Goal: Complete application form

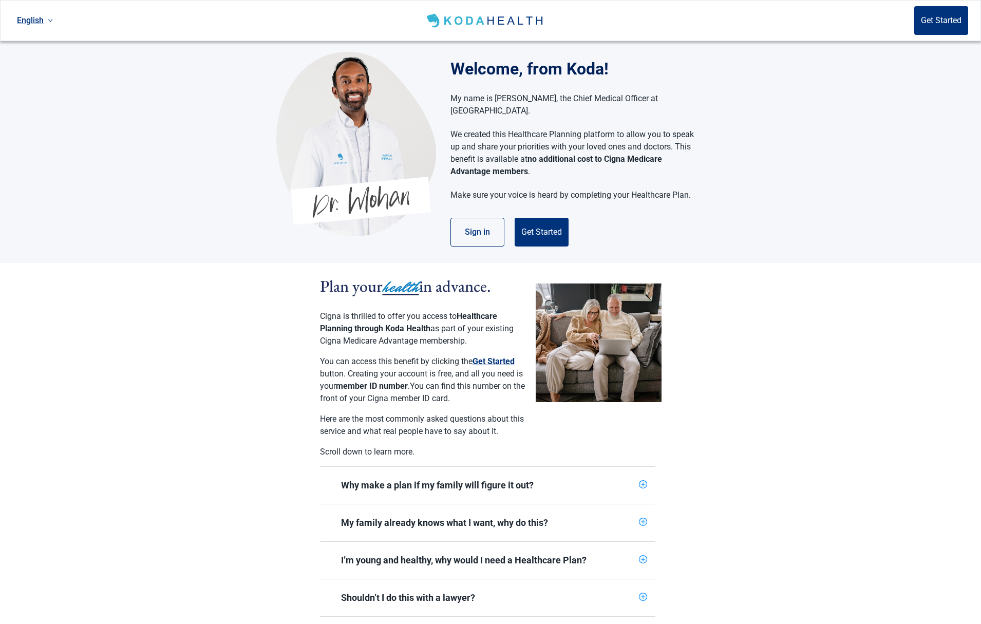
scroll to position [8, 0]
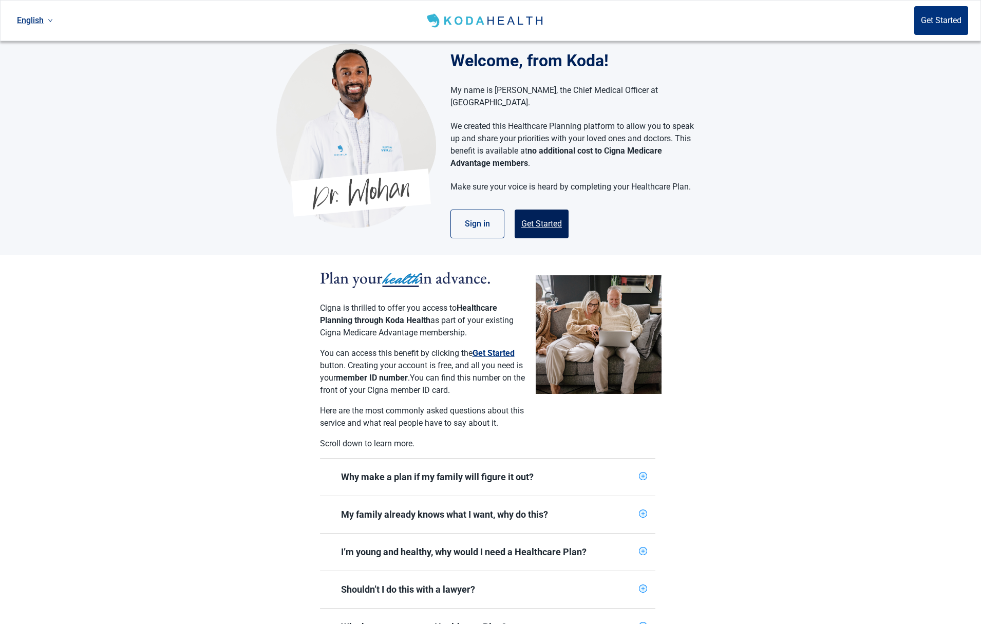
click at [541, 215] on button "Get Started" at bounding box center [542, 224] width 54 height 29
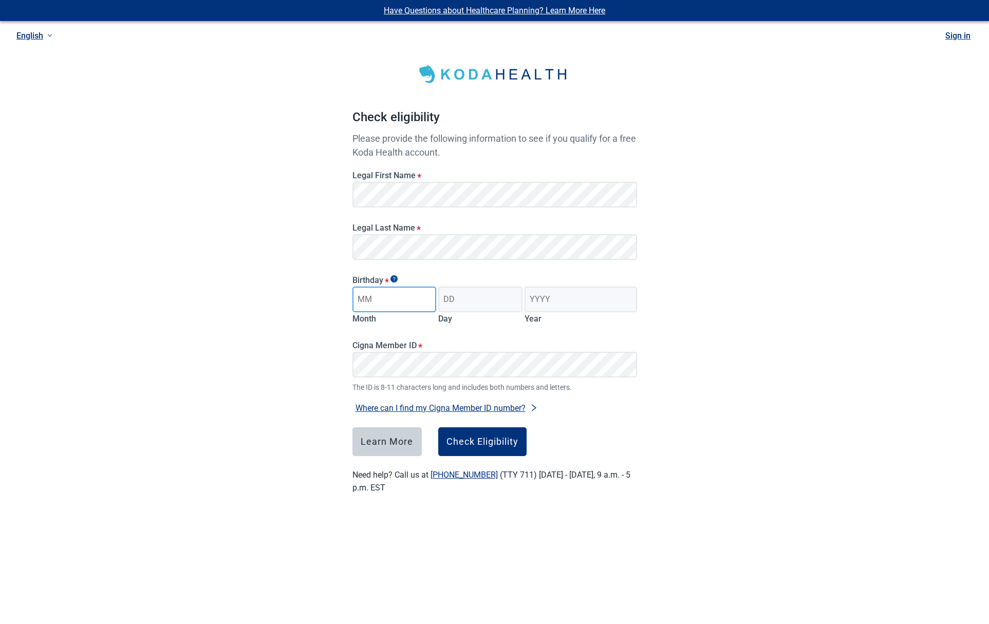
click at [388, 302] on input "Month" at bounding box center [394, 300] width 84 height 26
type input "08"
click at [475, 303] on input "Day" at bounding box center [480, 300] width 84 height 26
type input "25"
click at [552, 300] on input "Year" at bounding box center [580, 300] width 112 height 26
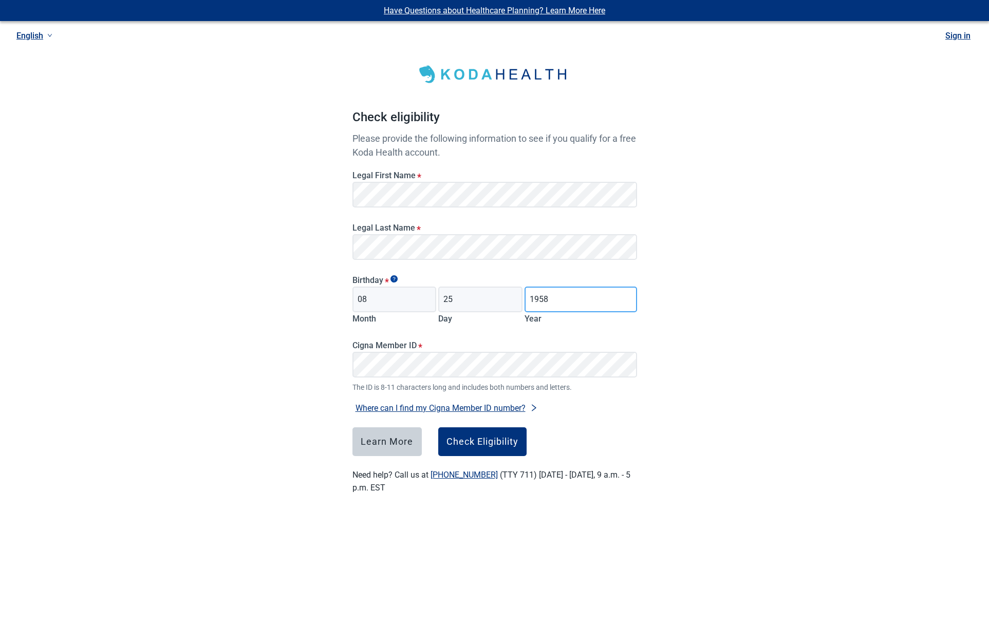
type input "1958"
click at [493, 441] on div "Check Eligibility" at bounding box center [482, 442] width 72 height 10
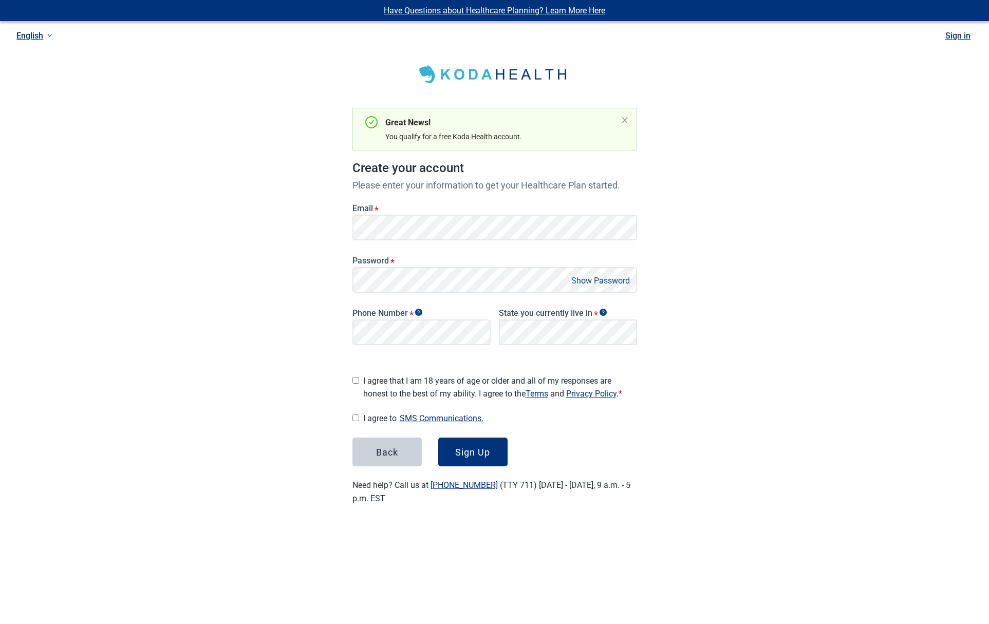
click at [355, 377] on input "I agree that I am 18 years of age or older and all of my responses are honest t…" at bounding box center [355, 380] width 7 height 7
checkbox input "true"
click at [357, 414] on input "I agree to SMS Communications." at bounding box center [355, 417] width 7 height 7
checkbox input "true"
click at [531, 355] on div "[US_STATE]" at bounding box center [568, 355] width 126 height 11
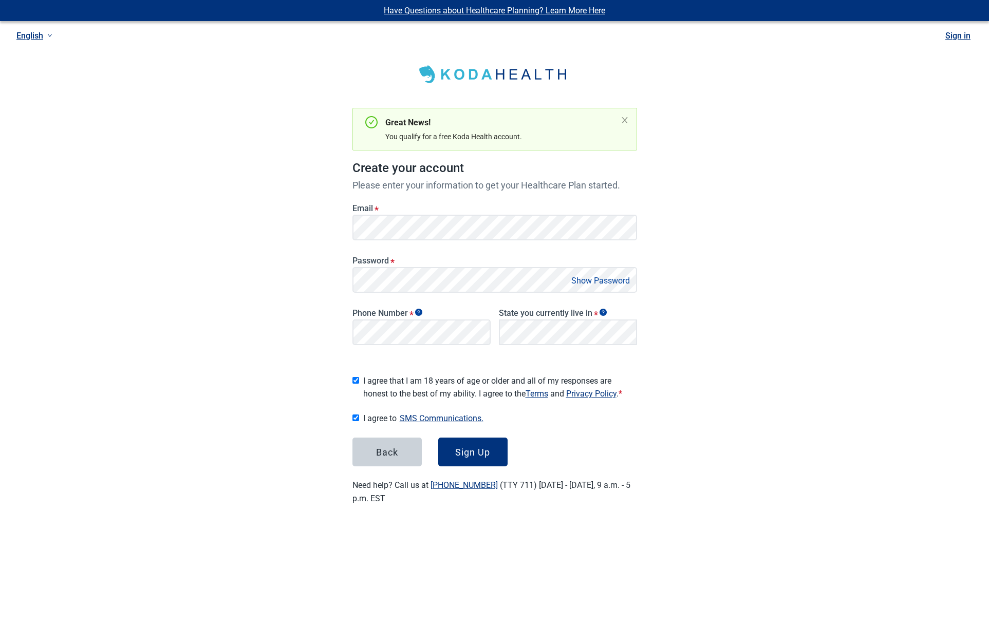
click at [722, 427] on div "Have Questions about Healthcare Planning? Learn More Here English Sign in Great…" at bounding box center [494, 265] width 989 height 530
click at [475, 451] on div "Sign Up" at bounding box center [472, 452] width 35 height 10
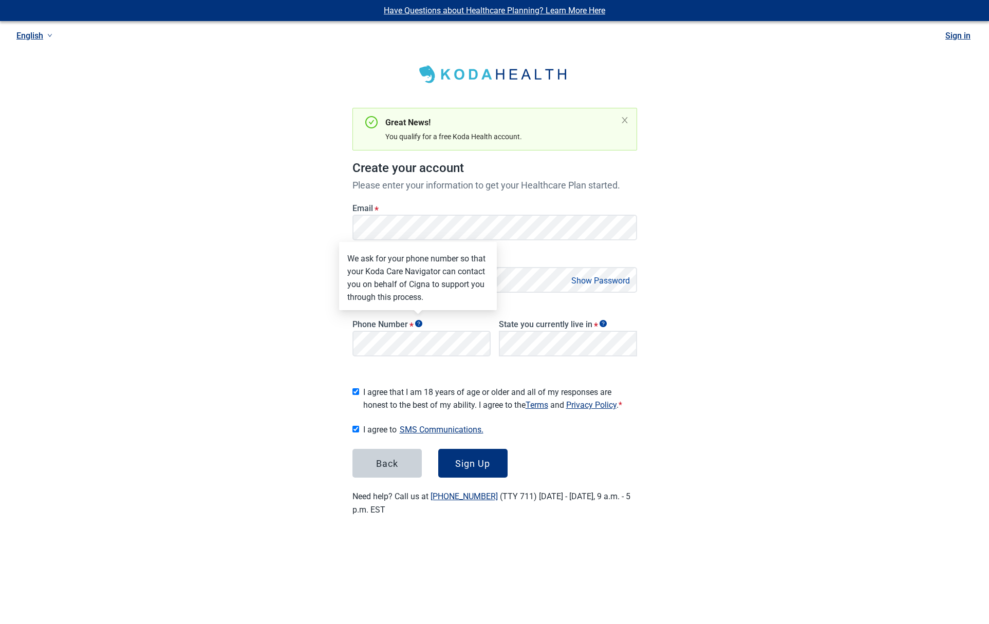
click at [420, 322] on icon "Show tooltip" at bounding box center [418, 323] width 7 height 7
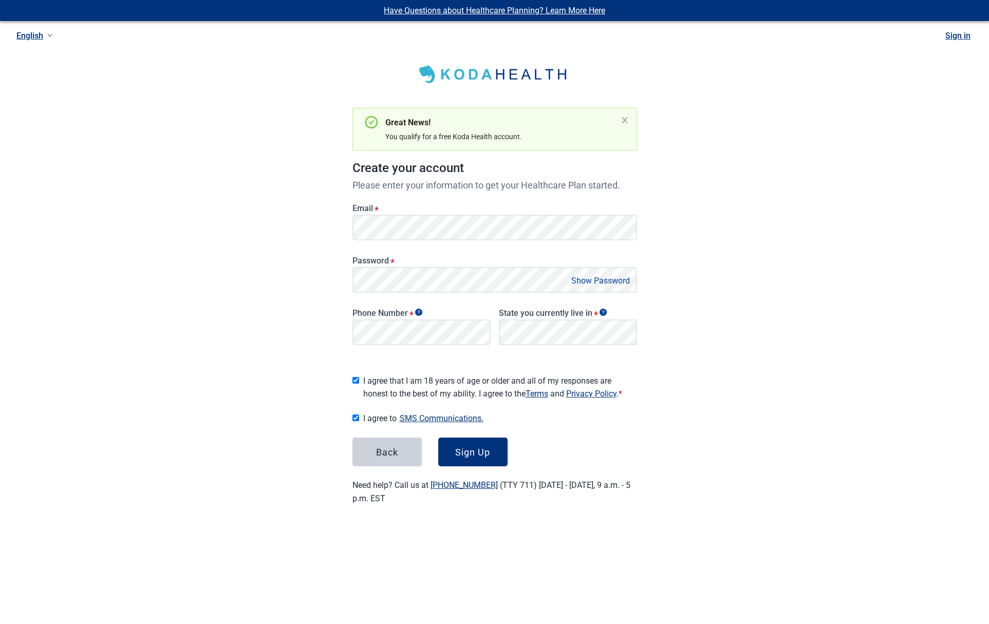
click at [712, 407] on div "Have Questions about Healthcare Planning? Learn More Here English Sign in Great…" at bounding box center [494, 265] width 989 height 530
click at [471, 453] on div "Sign Up" at bounding box center [472, 452] width 35 height 10
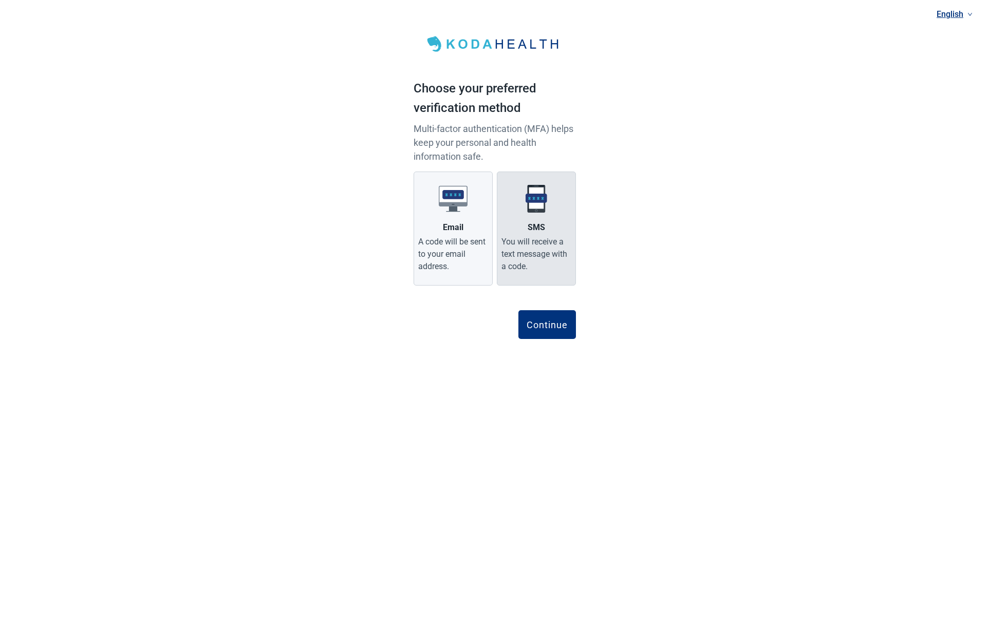
click at [549, 225] on label "SMS You will receive a text message with a code." at bounding box center [536, 229] width 79 height 114
click at [0, 0] on input "SMS You will receive a text message with a code." at bounding box center [0, 0] width 0 height 0
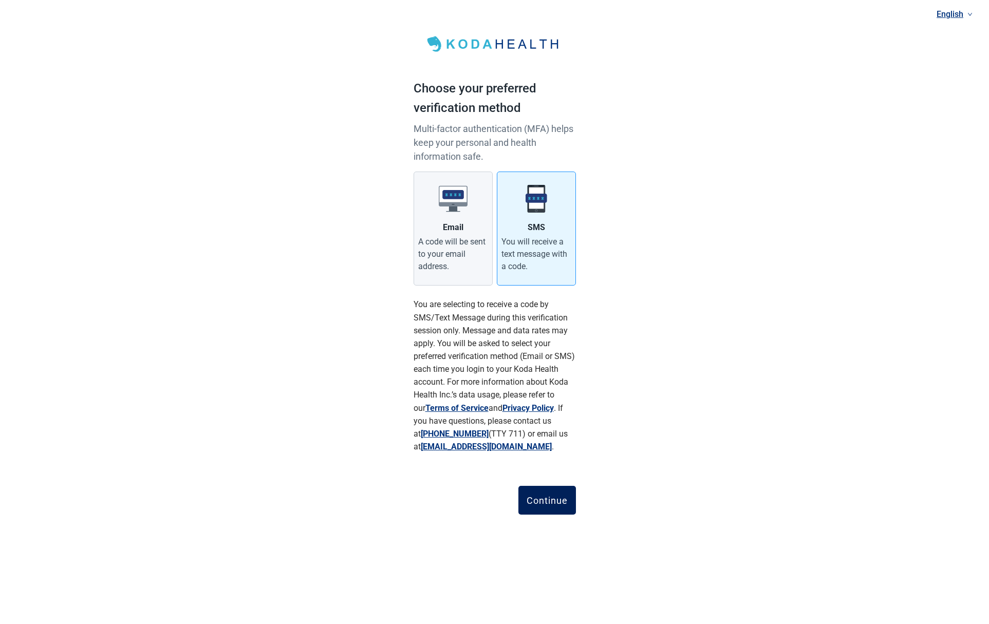
click at [552, 499] on div "Continue" at bounding box center [546, 500] width 41 height 10
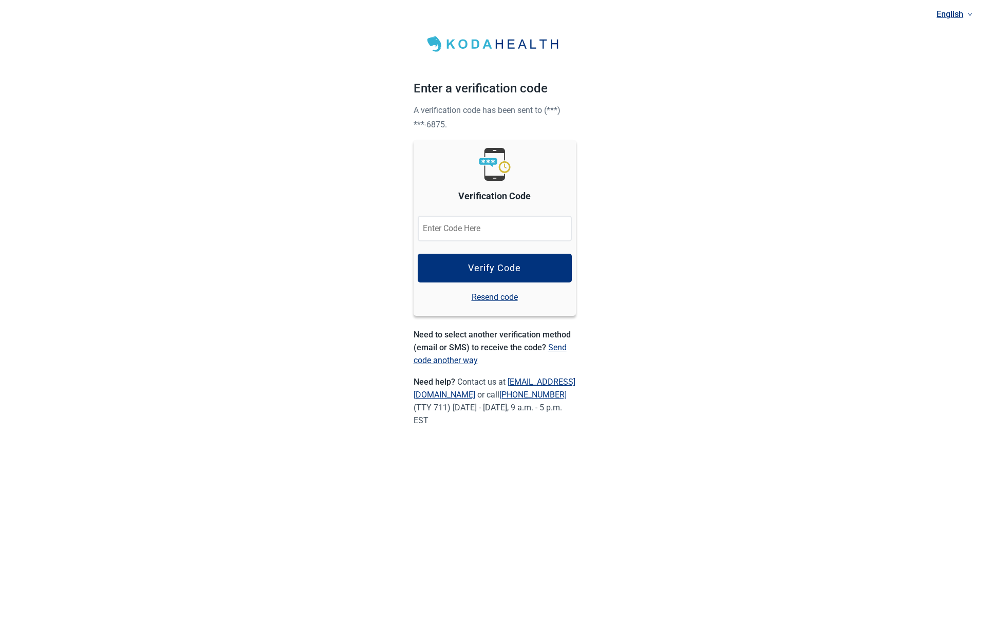
click at [465, 227] on input "Verification Code" at bounding box center [495, 229] width 154 height 26
click at [452, 230] on input "Verification Code" at bounding box center [495, 229] width 154 height 26
type input "343602"
click at [494, 271] on div "Verify Code" at bounding box center [494, 268] width 53 height 10
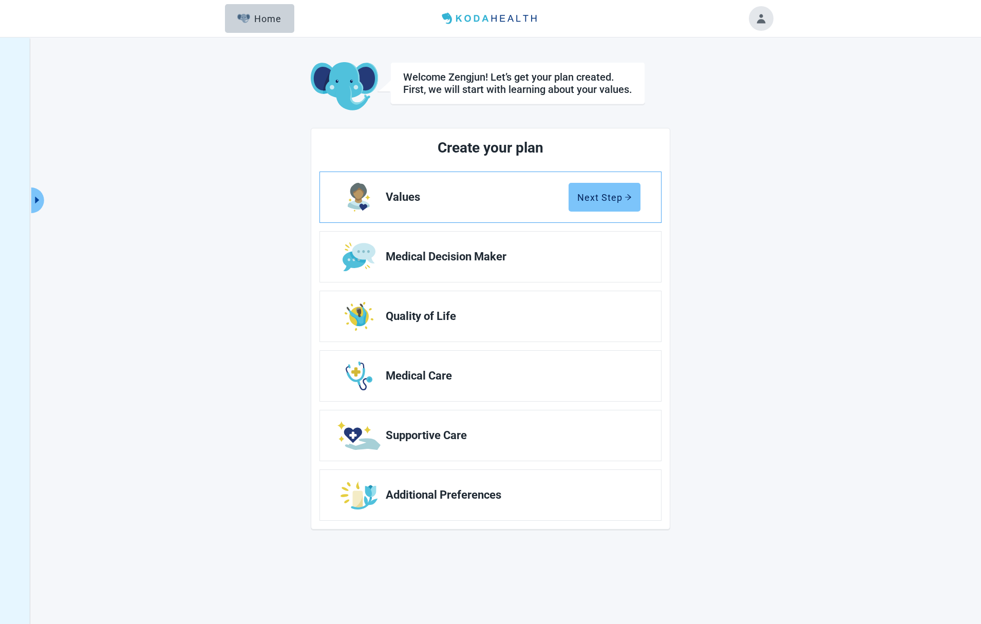
click at [622, 198] on div "Next Step" at bounding box center [604, 197] width 54 height 10
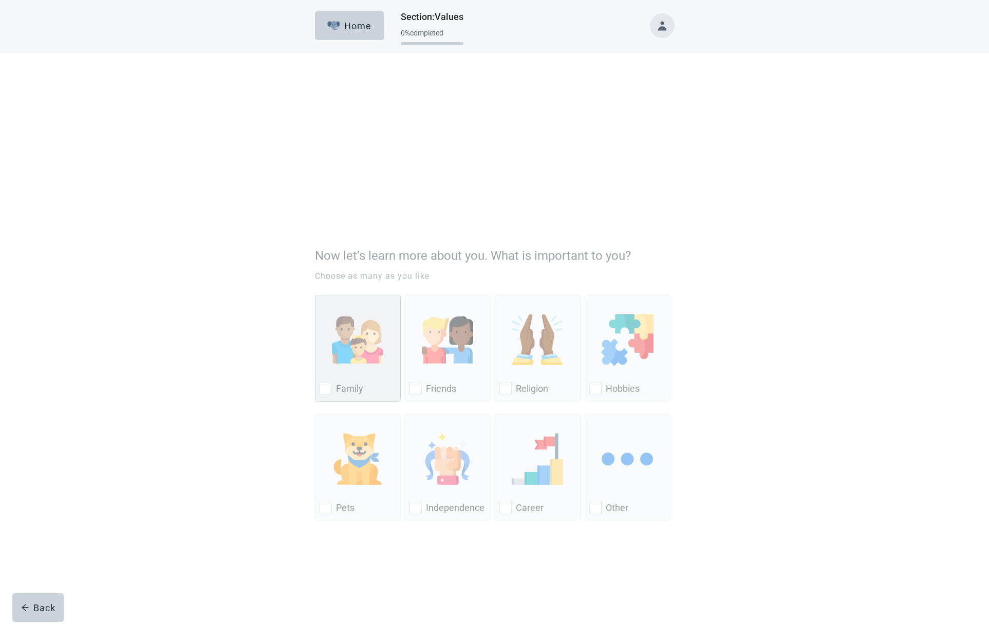
click at [327, 246] on div "Family, checkbox, not checked" at bounding box center [325, 246] width 12 height 12
click at [315, 153] on input "Family" at bounding box center [315, 152] width 1 height 1
checkbox input "true"
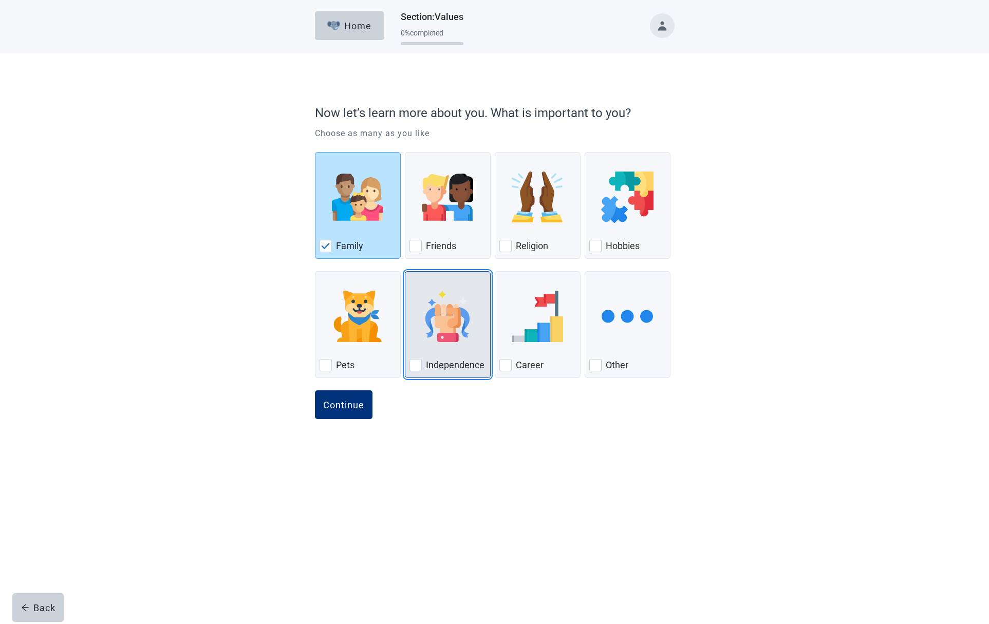
click at [413, 366] on div "Independence, checkbox, not checked" at bounding box center [415, 365] width 12 height 12
click at [405, 272] on input "Independence" at bounding box center [405, 271] width 1 height 1
checkbox input "true"
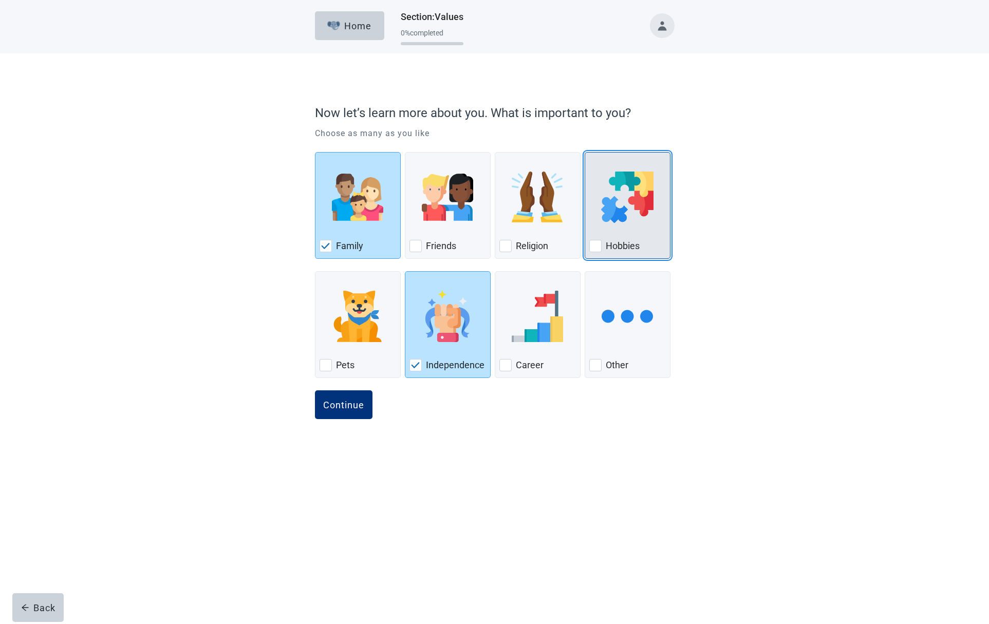
click at [598, 248] on div "Hobbies, checkbox, not checked" at bounding box center [595, 246] width 12 height 12
click at [585, 153] on input "Hobbies" at bounding box center [584, 152] width 1 height 1
checkbox input "true"
